Goal: Task Accomplishment & Management: Manage account settings

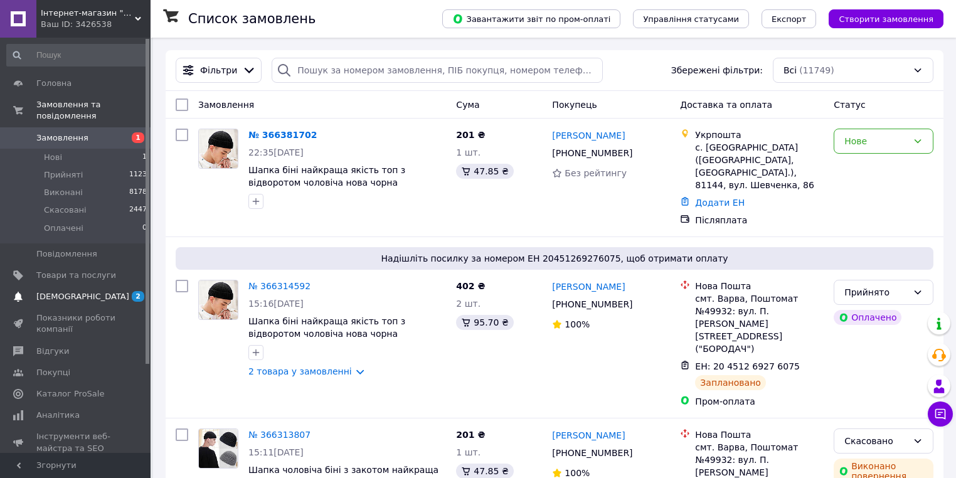
click at [79, 291] on span "[DEMOGRAPHIC_DATA]" at bounding box center [82, 296] width 93 height 11
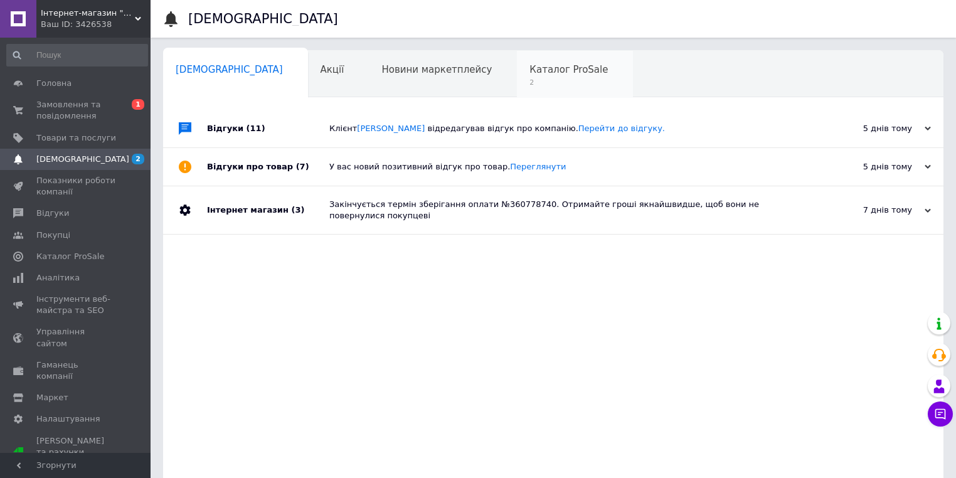
click at [530, 75] on span "Каталог ProSale" at bounding box center [569, 69] width 78 height 11
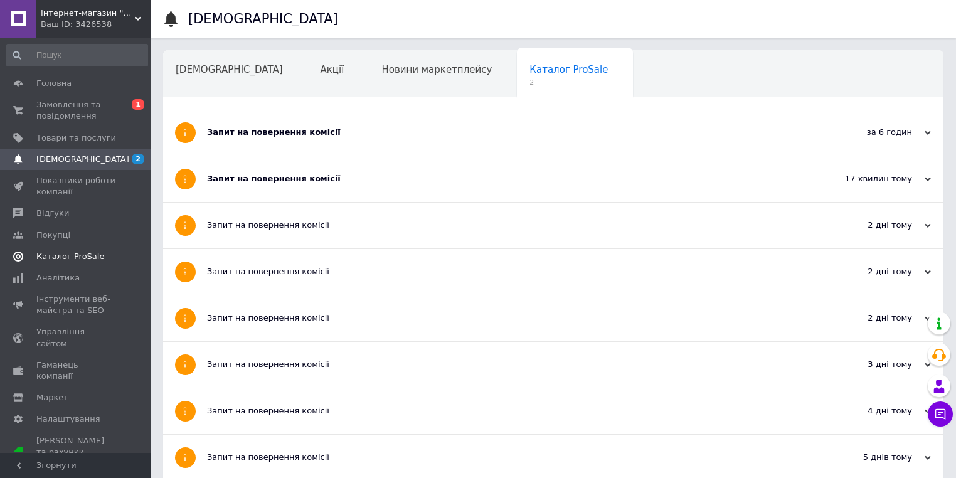
click at [88, 258] on span "Каталог ProSale" at bounding box center [70, 256] width 68 height 11
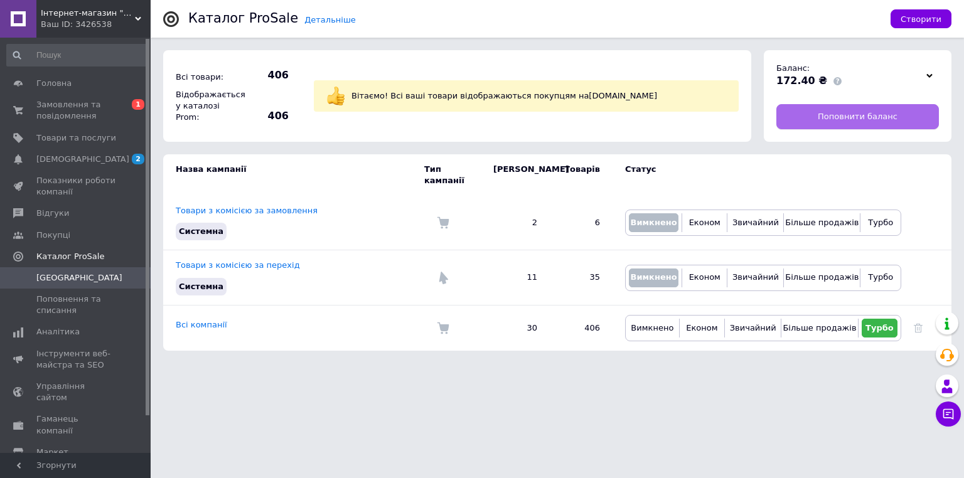
click at [826, 120] on span "Поповнити баланс" at bounding box center [858, 116] width 80 height 11
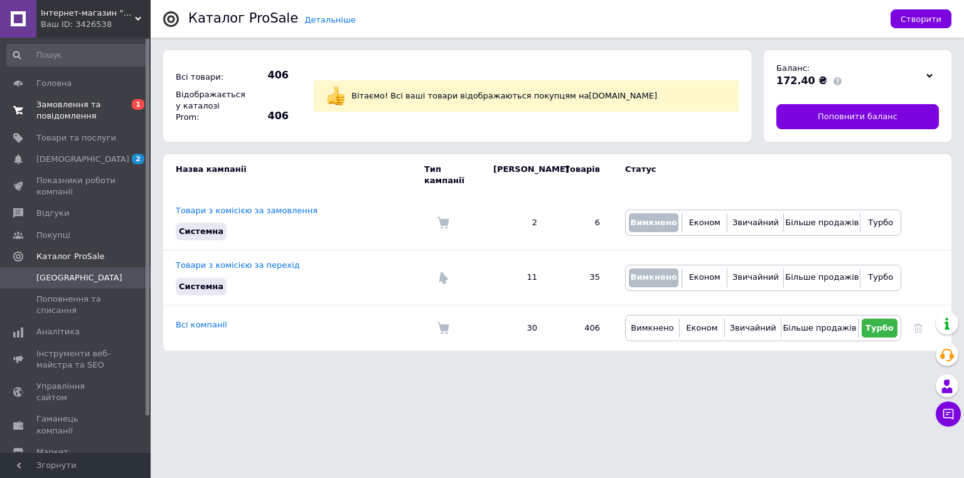
click at [54, 102] on span "Замовлення та повідомлення" at bounding box center [76, 110] width 80 height 23
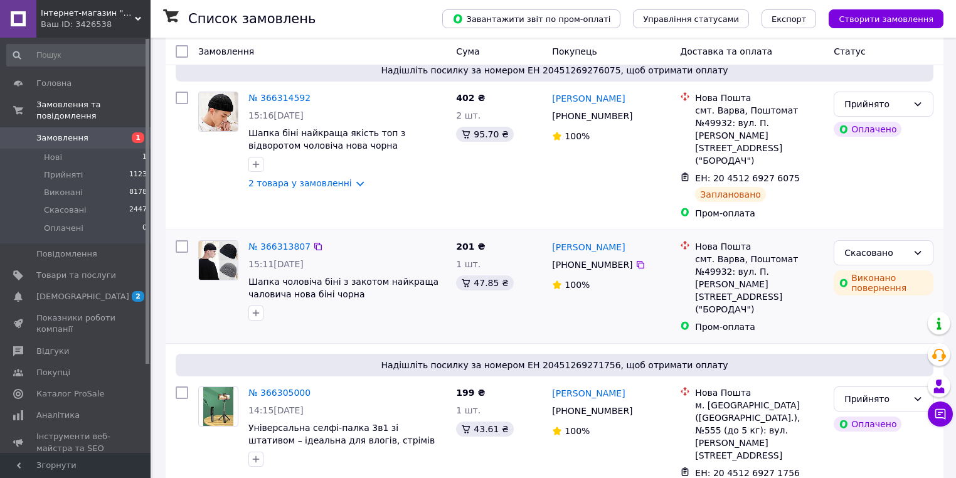
scroll to position [201, 0]
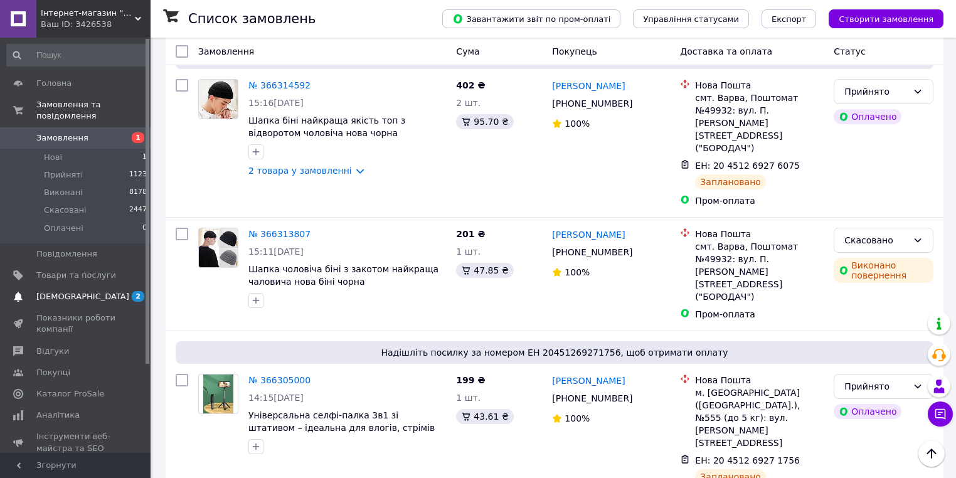
click at [73, 291] on span "[DEMOGRAPHIC_DATA]" at bounding box center [82, 296] width 93 height 11
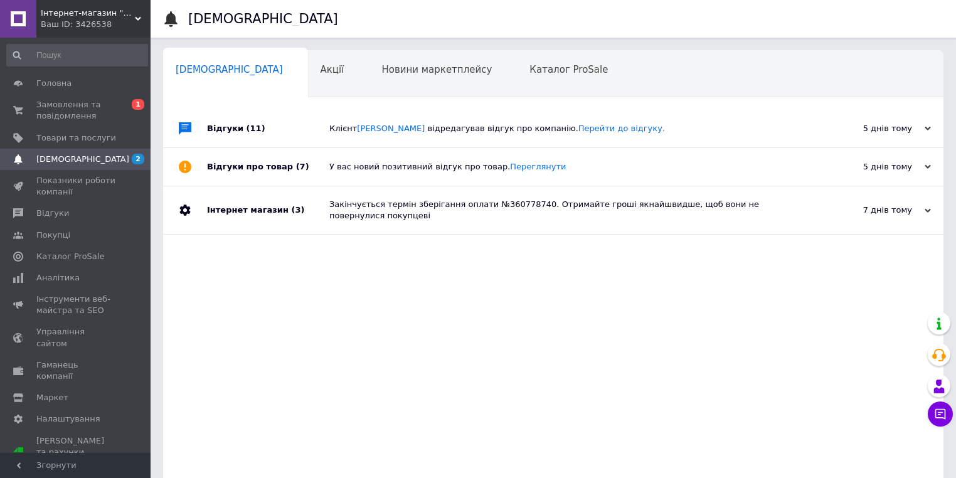
click at [434, 127] on span "відредагував відгук про компанію. Перейти до відгуку." at bounding box center [546, 128] width 237 height 9
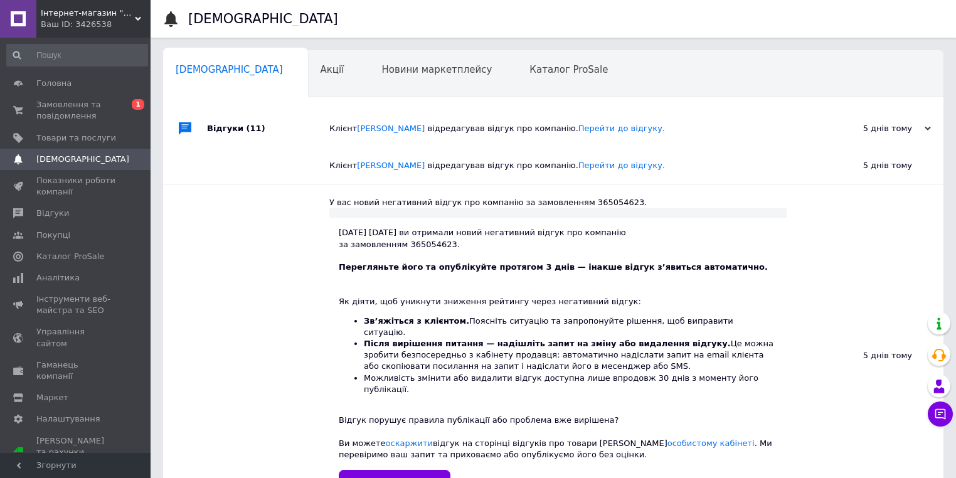
click at [429, 126] on span "відредагував відгук про компанію. Перейти до відгуку." at bounding box center [546, 128] width 237 height 9
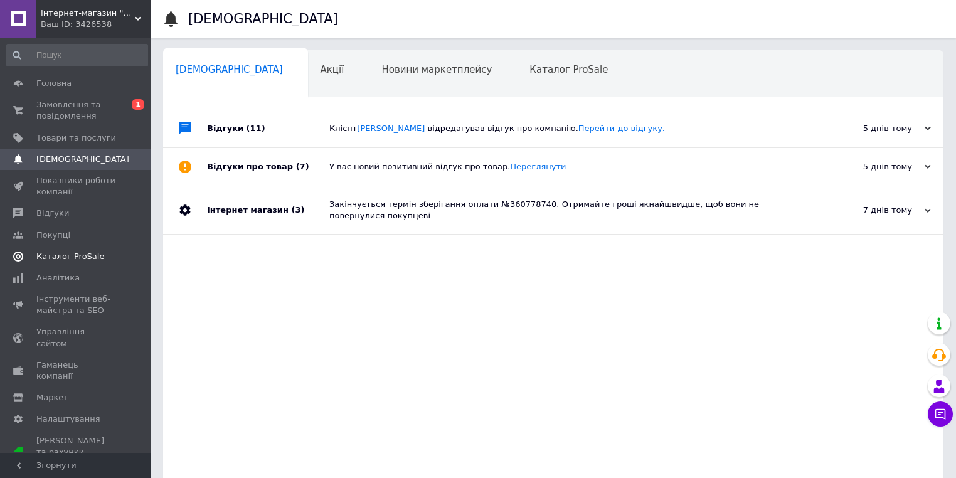
click at [96, 248] on link "Каталог ProSale" at bounding box center [77, 256] width 154 height 21
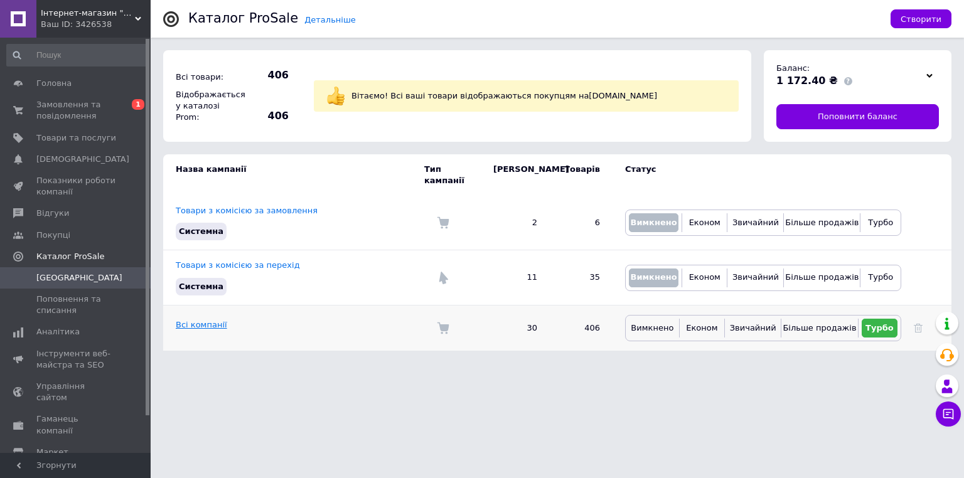
click at [201, 320] on link "Всі компанії" at bounding box center [201, 324] width 51 height 9
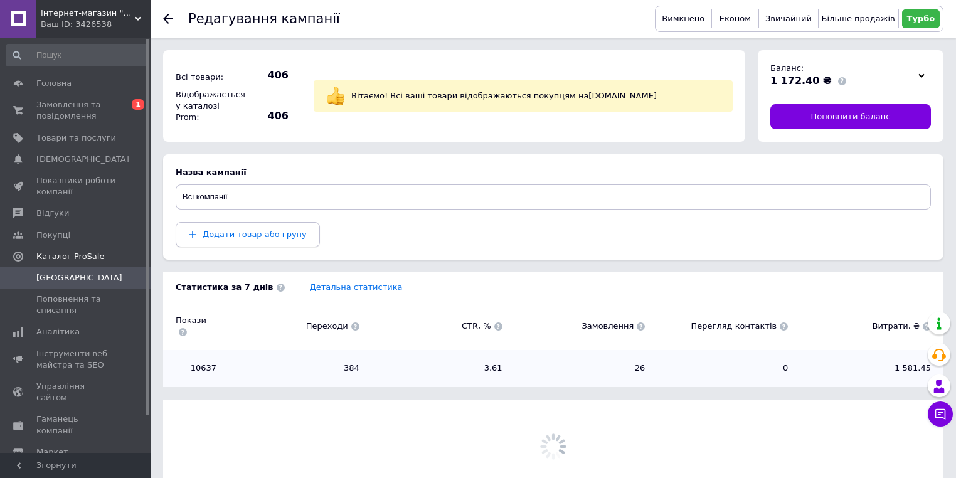
click at [235, 238] on span "Додати товар або групу" at bounding box center [255, 234] width 104 height 9
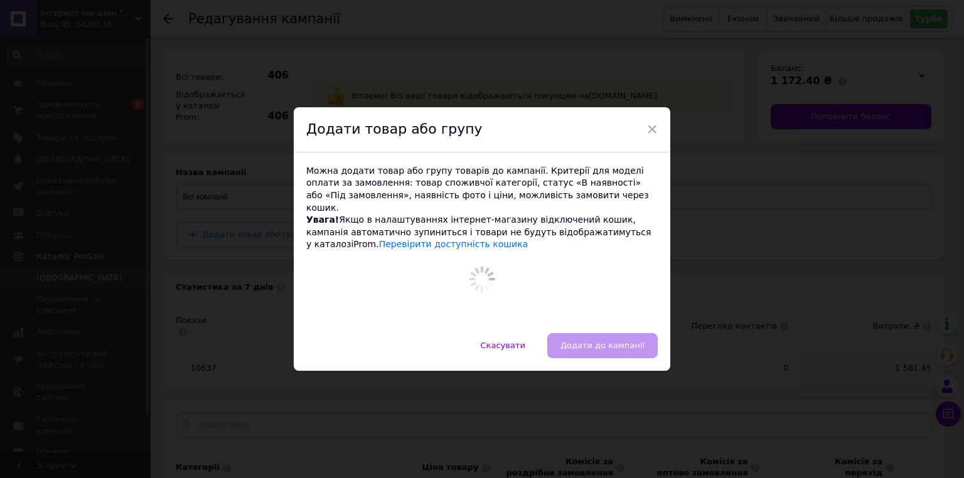
click at [532, 337] on button "Скасувати" at bounding box center [502, 345] width 71 height 25
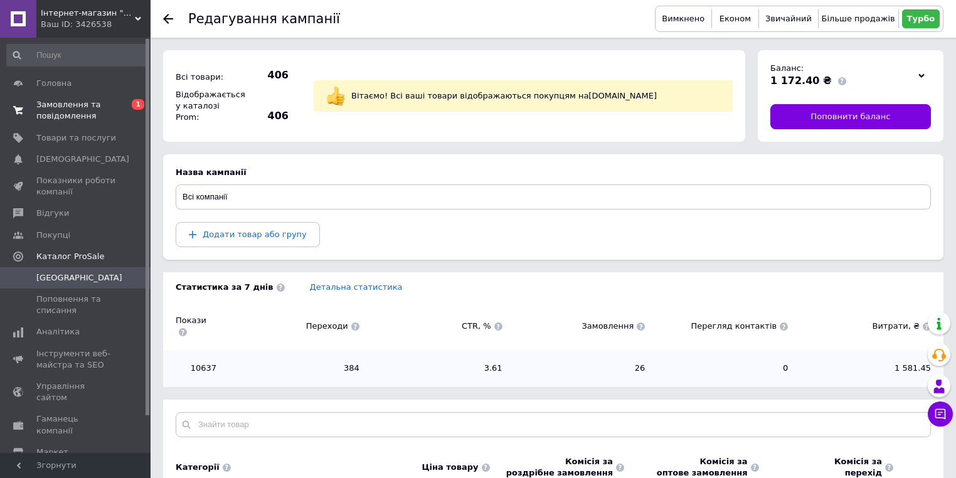
click at [100, 111] on span "Замовлення та повідомлення" at bounding box center [76, 110] width 80 height 23
